Goal: Task Accomplishment & Management: Complete application form

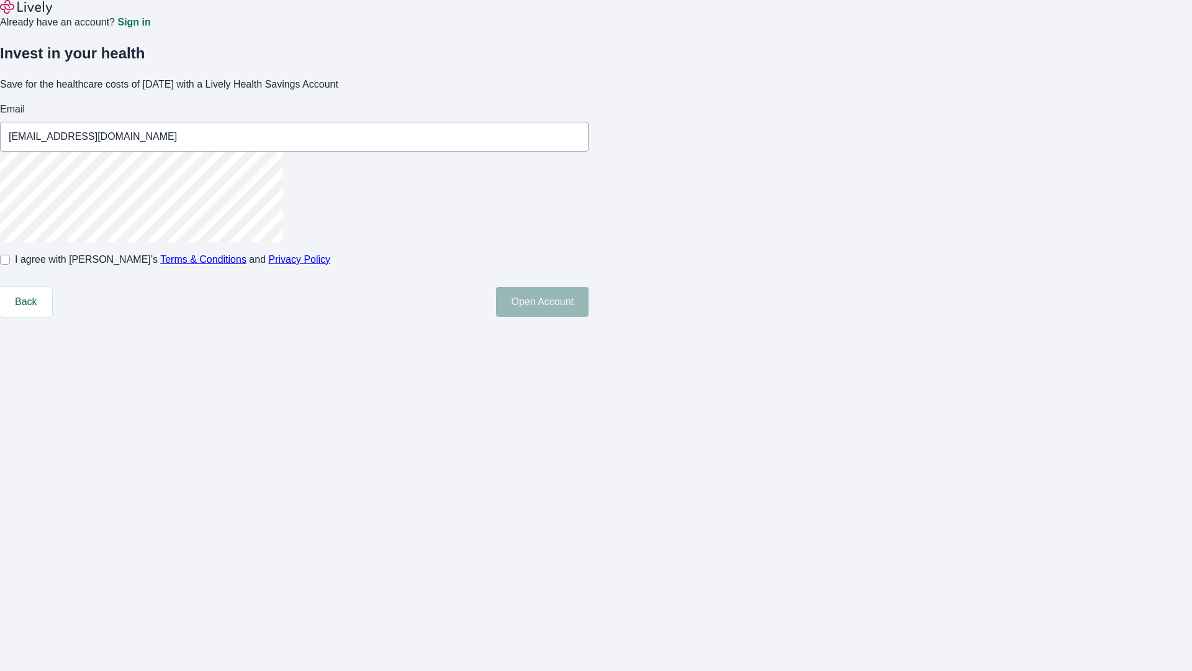
click at [10, 265] on input "I agree with Lively’s Terms & Conditions and Privacy Policy" at bounding box center [5, 260] width 10 height 10
checkbox input "true"
click at [589, 317] on button "Open Account" at bounding box center [542, 302] width 93 height 30
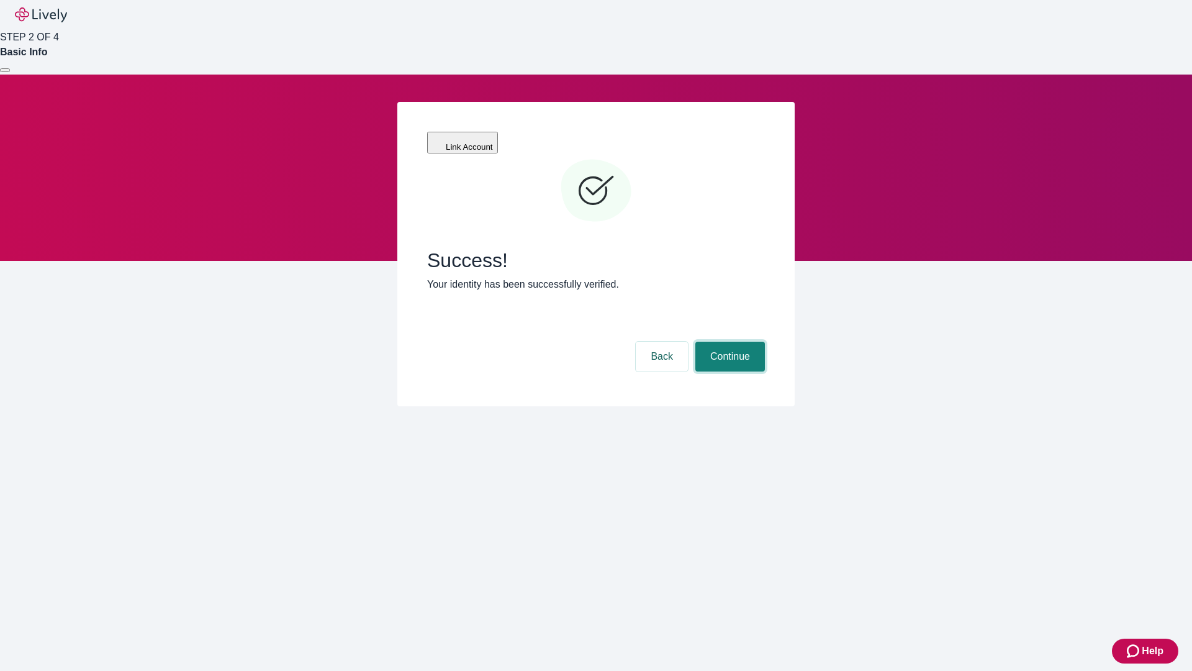
click at [728, 342] on button "Continue" at bounding box center [730, 357] width 70 height 30
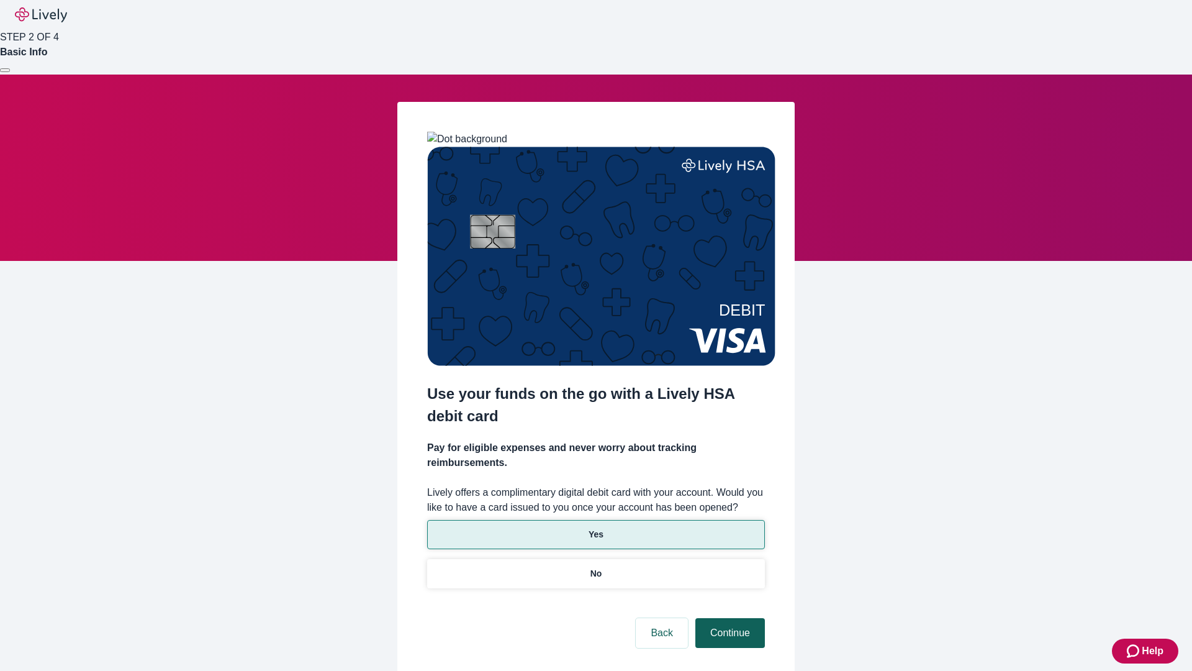
click at [595, 528] on p "Yes" at bounding box center [596, 534] width 15 height 13
click at [728, 618] on button "Continue" at bounding box center [730, 633] width 70 height 30
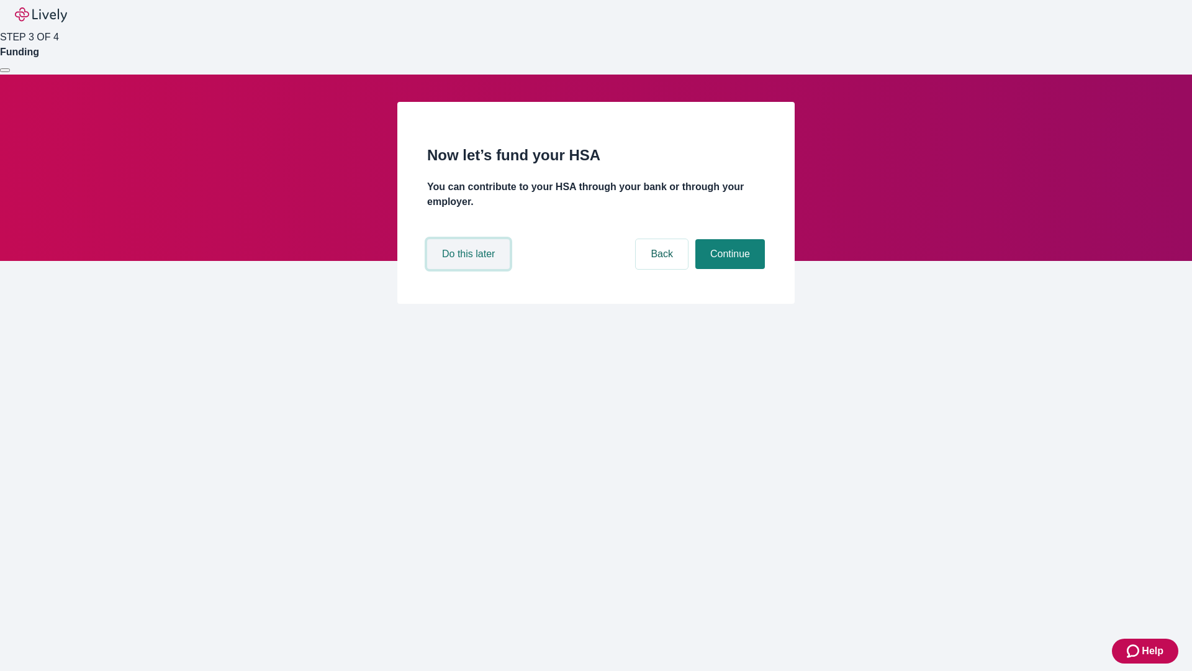
click at [470, 269] on button "Do this later" at bounding box center [468, 254] width 83 height 30
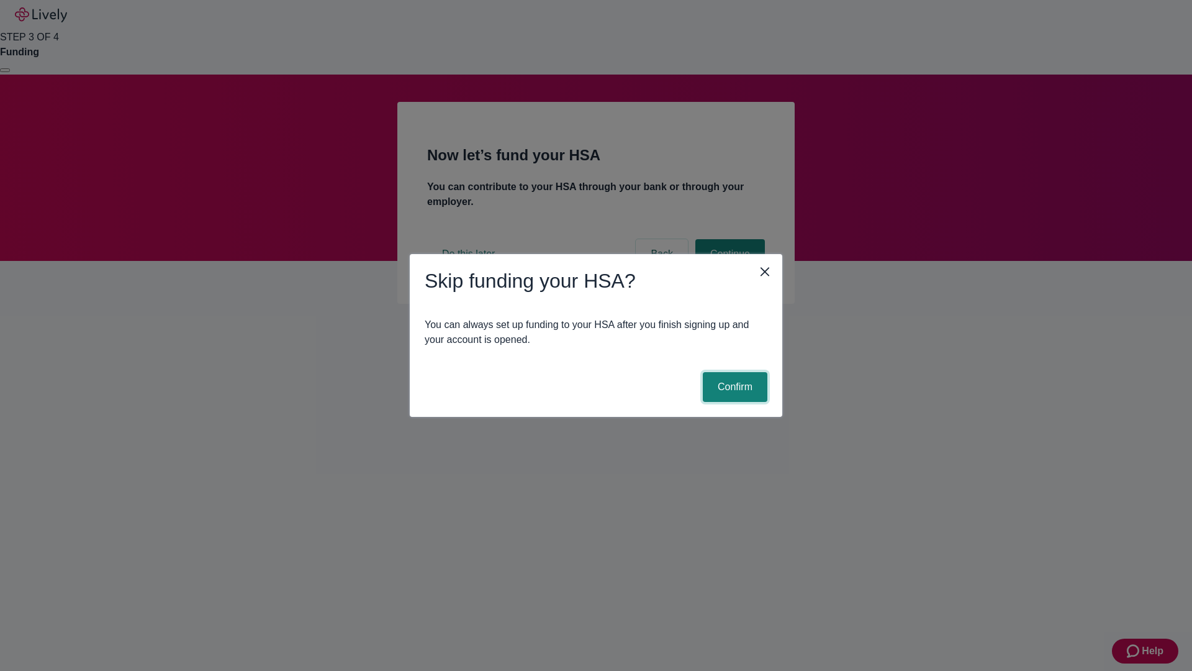
click at [733, 387] on button "Confirm" at bounding box center [735, 387] width 65 height 30
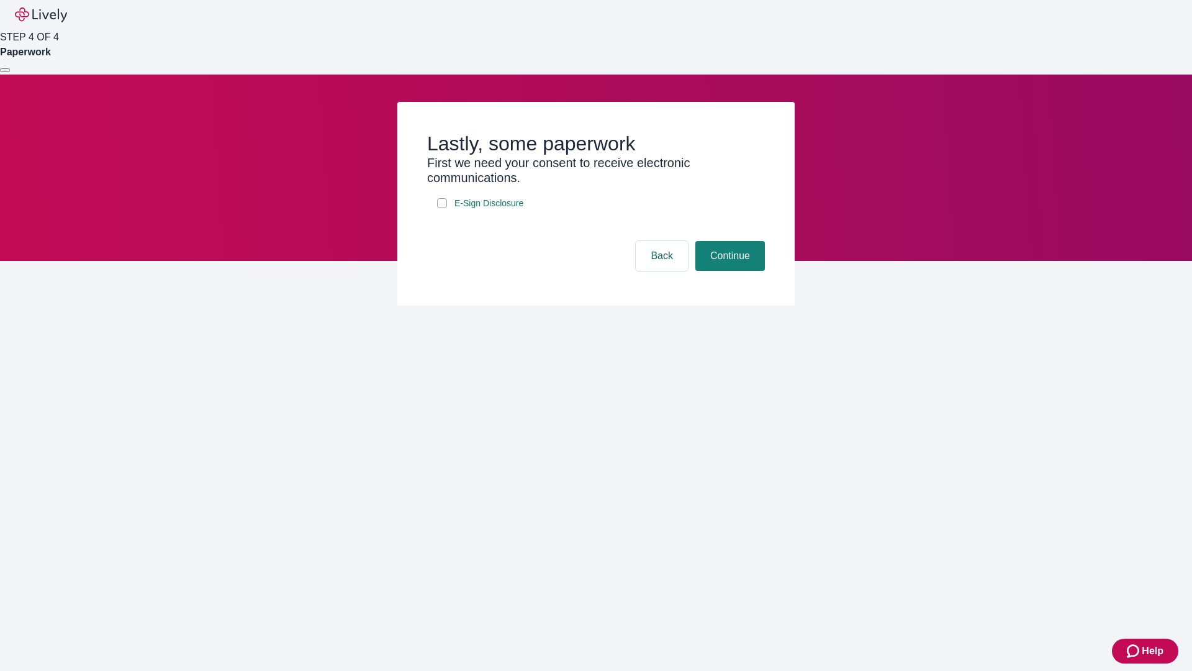
click at [442, 208] on input "E-Sign Disclosure" at bounding box center [442, 203] width 10 height 10
checkbox input "true"
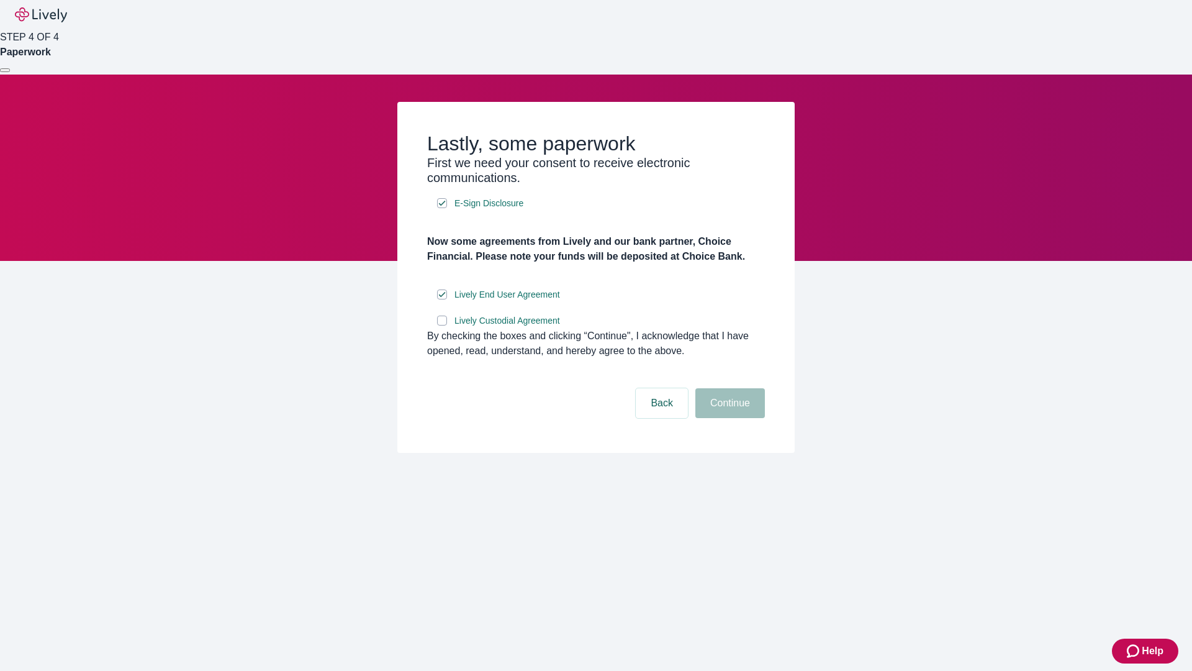
click at [442, 325] on input "Lively Custodial Agreement" at bounding box center [442, 320] width 10 height 10
checkbox input "true"
click at [728, 418] on button "Continue" at bounding box center [730, 403] width 70 height 30
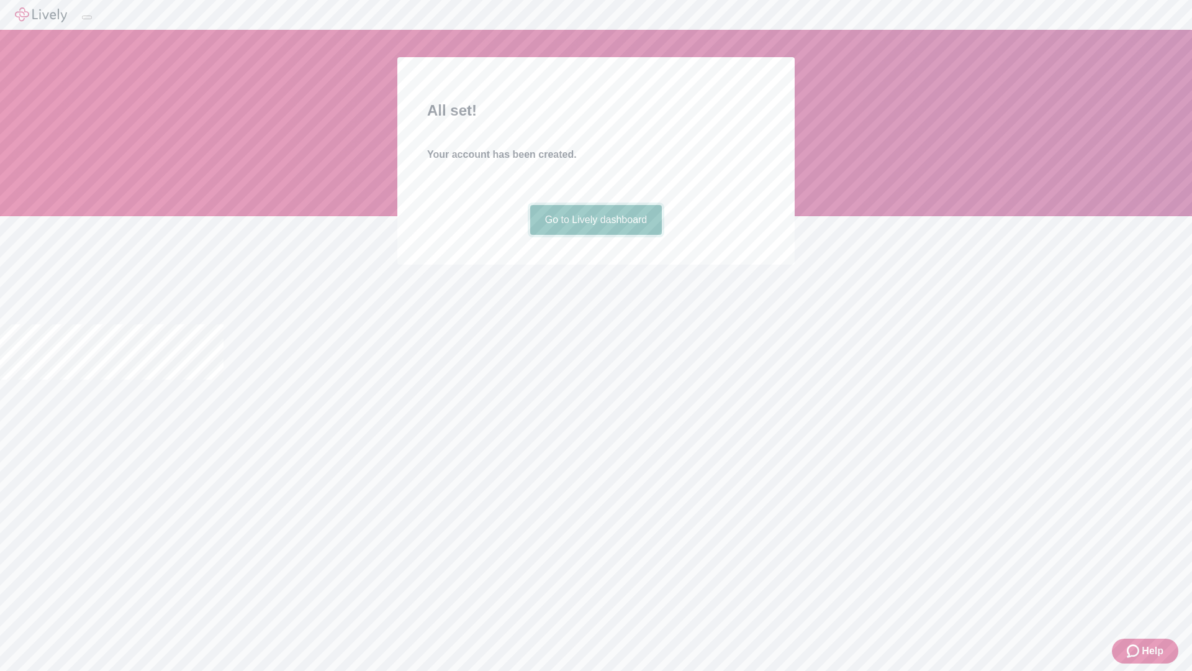
click at [595, 235] on link "Go to Lively dashboard" at bounding box center [596, 220] width 132 height 30
